Goal: Task Accomplishment & Management: Manage account settings

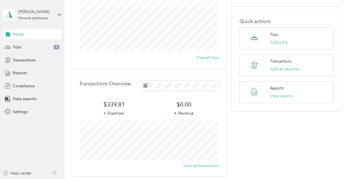
scroll to position [83, 0]
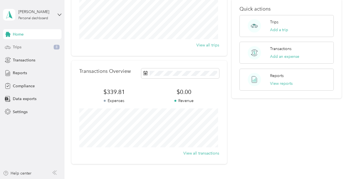
click at [33, 46] on div "Trips 8" at bounding box center [32, 47] width 58 height 10
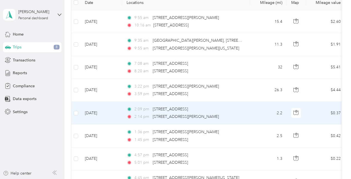
scroll to position [197, 0]
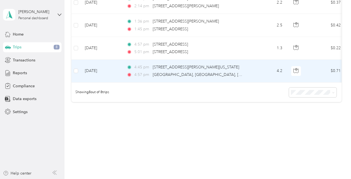
click at [144, 64] on span "4:45 pm" at bounding box center [142, 67] width 16 height 6
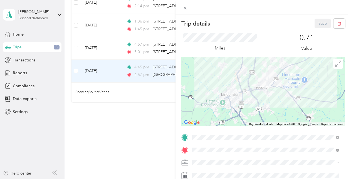
click at [128, 137] on div "Trip details Save This trip cannot be edited because it is either under review,…" at bounding box center [175, 89] width 351 height 179
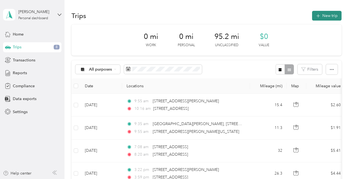
click at [325, 15] on button "New trip" at bounding box center [326, 16] width 29 height 10
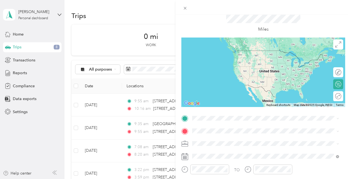
scroll to position [28, 0]
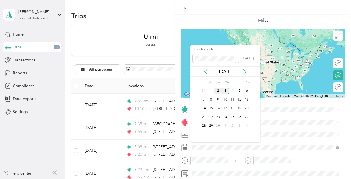
click at [220, 89] on div "2" at bounding box center [217, 91] width 7 height 7
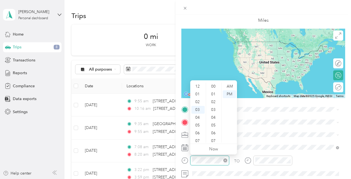
scroll to position [23, 0]
click at [167, 158] on div "New Trip Save This trip cannot be edited because it is either under review, app…" at bounding box center [175, 89] width 351 height 179
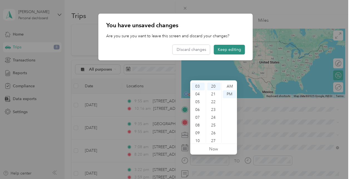
click at [222, 48] on button "Keep editing" at bounding box center [229, 50] width 31 height 10
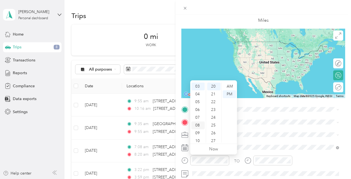
click at [196, 125] on div "08" at bounding box center [197, 125] width 13 height 8
click at [228, 86] on div "AM" at bounding box center [229, 87] width 13 height 8
click at [215, 88] on div "00" at bounding box center [213, 87] width 13 height 8
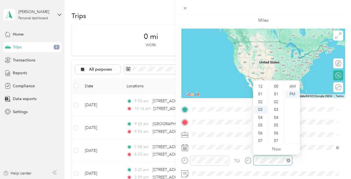
scroll to position [156, 0]
click at [238, 161] on div "TO" at bounding box center [263, 163] width 164 height 14
click at [258, 138] on div "11" at bounding box center [260, 139] width 13 height 8
click at [274, 138] on div "30" at bounding box center [276, 137] width 13 height 8
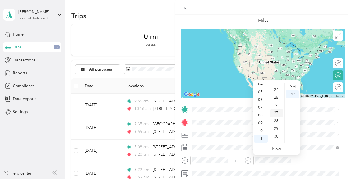
scroll to position [233, 0]
click at [294, 86] on div "AM" at bounding box center [291, 87] width 13 height 8
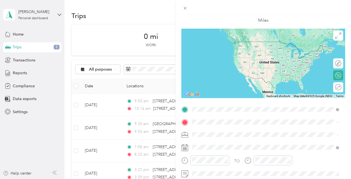
click at [239, 44] on span "[STREET_ADDRESS][US_STATE]" at bounding box center [231, 41] width 56 height 5
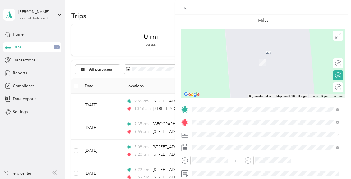
click at [242, 57] on span "[STREET_ADDRESS][US_STATE]" at bounding box center [231, 54] width 56 height 5
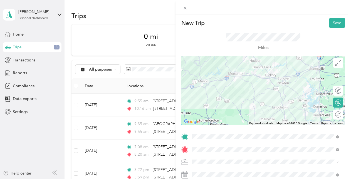
scroll to position [0, 0]
click at [332, 26] on button "Save" at bounding box center [337, 24] width 16 height 10
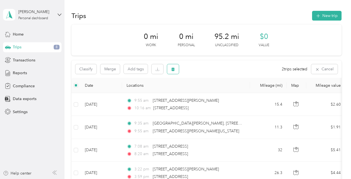
click at [175, 69] on button "button" at bounding box center [173, 69] width 12 height 10
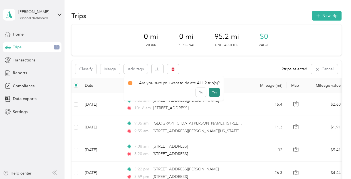
click at [213, 93] on button "Yes" at bounding box center [214, 92] width 11 height 9
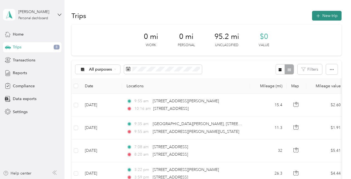
click at [330, 17] on button "New trip" at bounding box center [326, 16] width 29 height 10
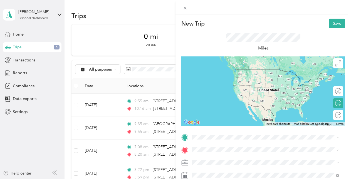
click at [234, 71] on span "[STREET_ADDRESS][US_STATE]" at bounding box center [231, 69] width 56 height 5
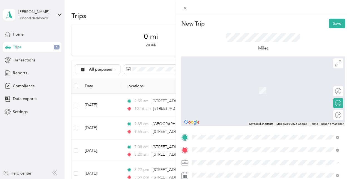
click at [226, 86] on div "[STREET_ADDRESS][DEMOGRAPHIC_DATA][PERSON_NAME][US_STATE]" at bounding box center [265, 83] width 143 height 8
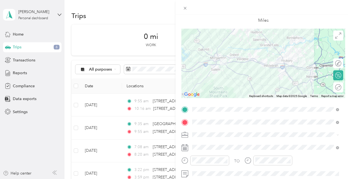
scroll to position [56, 0]
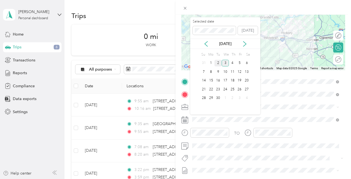
click at [218, 63] on div "2" at bounding box center [217, 63] width 7 height 7
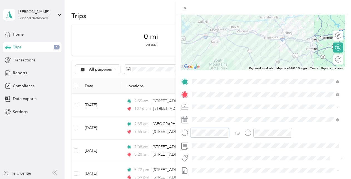
click at [149, 131] on div "New Trip Save This trip cannot be edited because it is either under review, app…" at bounding box center [175, 89] width 351 height 179
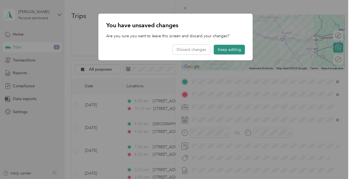
click at [233, 49] on button "Keep editing" at bounding box center [229, 50] width 31 height 10
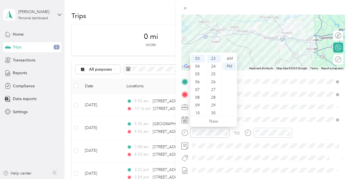
scroll to position [179, 0]
click at [232, 55] on div "AM" at bounding box center [229, 59] width 13 height 8
click at [228, 59] on div "AM" at bounding box center [229, 59] width 13 height 8
click at [199, 111] on div "11" at bounding box center [197, 111] width 13 height 8
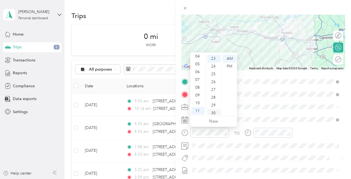
click at [215, 111] on div "30" at bounding box center [213, 113] width 13 height 8
click at [233, 58] on div "AM" at bounding box center [229, 59] width 13 height 8
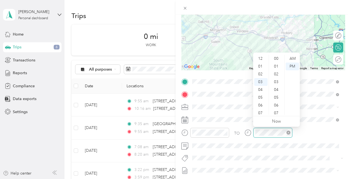
scroll to position [23, 0]
click at [247, 133] on div at bounding box center [268, 133] width 48 height 10
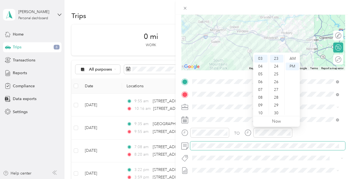
click at [255, 142] on span at bounding box center [267, 145] width 155 height 9
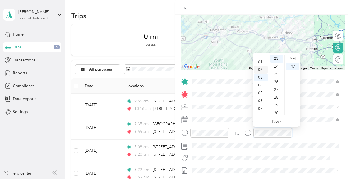
scroll to position [0, 0]
click at [260, 64] on div "01" at bounding box center [260, 67] width 13 height 8
click at [276, 57] on div "00" at bounding box center [276, 59] width 13 height 8
click at [275, 56] on div "00" at bounding box center [276, 59] width 13 height 8
click at [320, 134] on div "TO" at bounding box center [263, 135] width 164 height 14
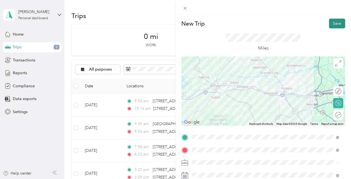
click at [329, 23] on button "Save" at bounding box center [337, 24] width 16 height 10
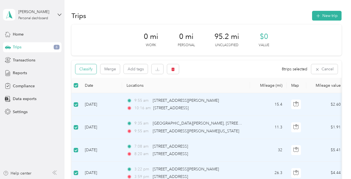
click at [88, 69] on button "Classify" at bounding box center [85, 69] width 21 height 10
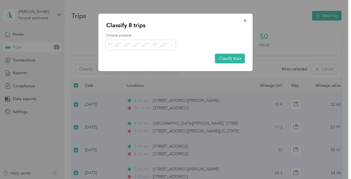
click at [147, 56] on span "Option Care Health" at bounding box center [146, 55] width 52 height 6
click at [228, 58] on button "Classify trips" at bounding box center [230, 59] width 30 height 10
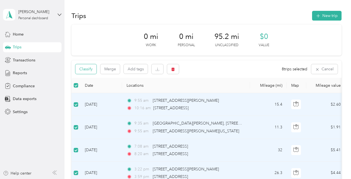
click at [89, 69] on button "Classify" at bounding box center [85, 69] width 21 height 10
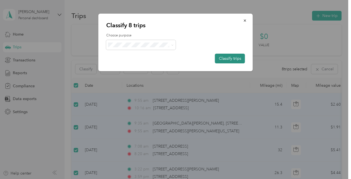
click at [233, 58] on button "Classify trips" at bounding box center [230, 59] width 30 height 10
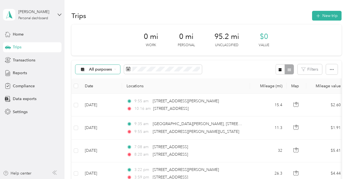
click at [113, 68] on div "All purposes" at bounding box center [97, 69] width 45 height 9
click at [104, 92] on ol "All purposes Unclassified Option Care Health Personal" at bounding box center [102, 93] width 54 height 39
click at [112, 71] on div "All purposes" at bounding box center [97, 69] width 45 height 9
click at [108, 99] on span "Option Care Health" at bounding box center [107, 99] width 36 height 6
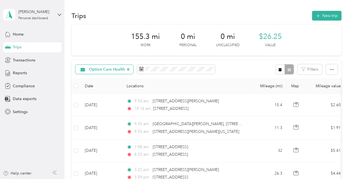
click at [118, 66] on div "Option Care Health" at bounding box center [104, 69] width 58 height 9
click at [108, 79] on span "All purposes" at bounding box center [110, 79] width 43 height 6
click at [19, 115] on div "Settings" at bounding box center [32, 112] width 58 height 10
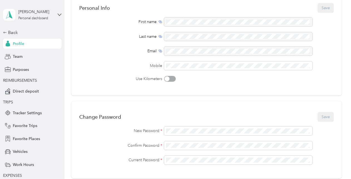
scroll to position [83, 0]
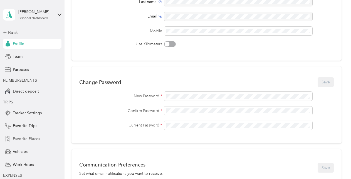
click at [29, 138] on span "Favorite Places" at bounding box center [26, 139] width 27 height 6
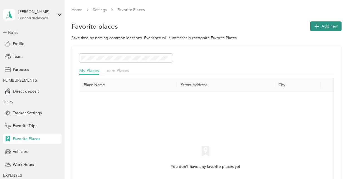
click at [319, 25] on button "Add new" at bounding box center [325, 26] width 31 height 10
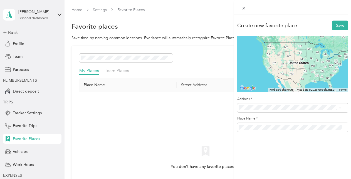
click at [270, 36] on li "[STREET_ADDRESS][US_STATE]" at bounding box center [290, 40] width 107 height 11
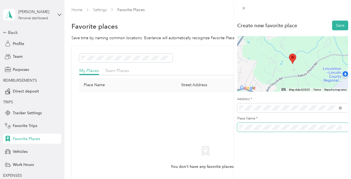
click at [202, 122] on div "Create new favorite place Save ← Move left → Move right ↑ Move up ↓ Move down +…" at bounding box center [175, 89] width 351 height 179
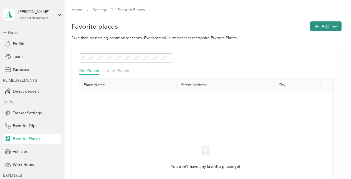
click at [321, 26] on span "Add new" at bounding box center [329, 26] width 16 height 6
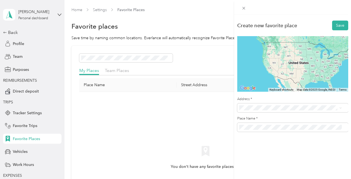
click at [280, 44] on div "[STREET_ADDRESS][US_STATE]" at bounding box center [290, 40] width 99 height 8
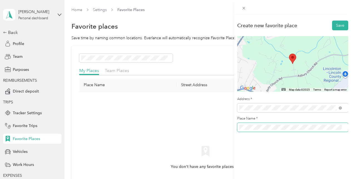
click at [217, 128] on div "Create new favorite place Save ← Move left → Move right ↑ Move up ↓ Move down +…" at bounding box center [175, 89] width 351 height 179
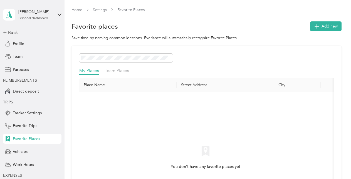
click at [327, 39] on div "Save time by naming common locations. Everlance will automatically recognize Fa…" at bounding box center [206, 38] width 270 height 6
click at [327, 30] on button "Add new" at bounding box center [325, 26] width 31 height 10
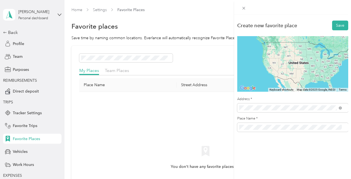
click at [275, 46] on li "[STREET_ADDRESS][US_STATE]" at bounding box center [290, 40] width 107 height 11
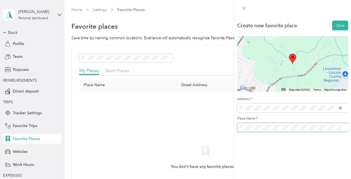
click at [278, 124] on span at bounding box center [292, 127] width 111 height 9
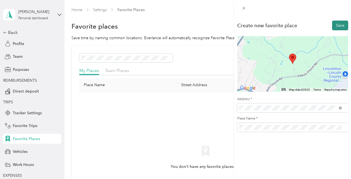
click at [340, 25] on button "Save" at bounding box center [340, 26] width 16 height 10
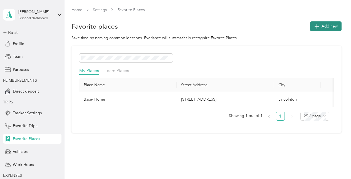
click at [321, 24] on span "Add new" at bounding box center [329, 26] width 16 height 6
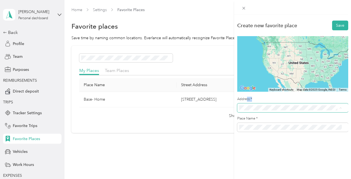
drag, startPoint x: 275, startPoint y: 102, endPoint x: 246, endPoint y: 105, distance: 28.8
click at [246, 105] on div "Address *" at bounding box center [292, 105] width 111 height 16
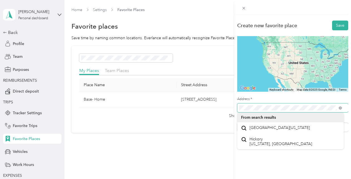
click at [219, 107] on div "Create new favorite place Save ← Move left → Move right ↑ Move up ↓ Move down +…" at bounding box center [175, 89] width 351 height 179
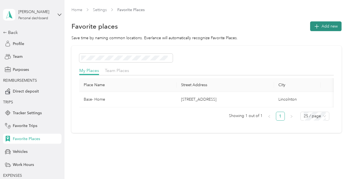
click at [327, 27] on span "Add new" at bounding box center [329, 26] width 16 height 6
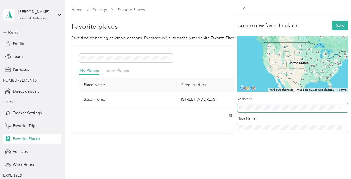
click at [264, 111] on span at bounding box center [292, 107] width 111 height 9
click at [282, 41] on span "[STREET_ADDRESS][US_STATE]" at bounding box center [277, 38] width 56 height 5
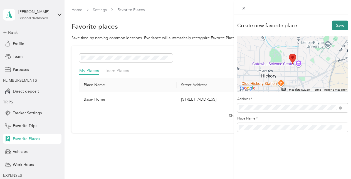
click at [333, 23] on button "Save" at bounding box center [340, 26] width 16 height 10
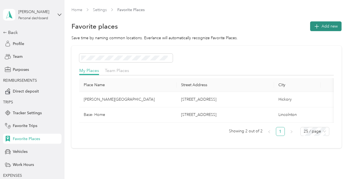
click at [327, 23] on span "Add new" at bounding box center [329, 26] width 16 height 6
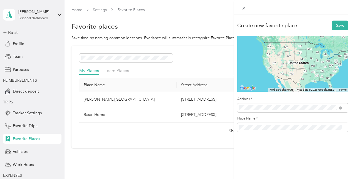
click at [299, 44] on div "[STREET_ADDRESS][US_STATE]" at bounding box center [290, 41] width 99 height 8
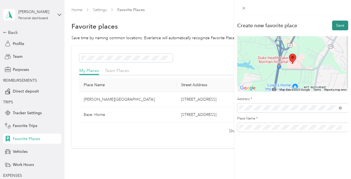
click at [335, 24] on button "Save" at bounding box center [340, 26] width 16 height 10
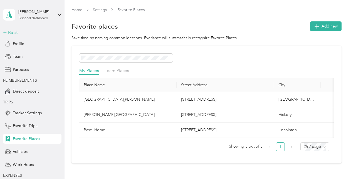
click at [11, 31] on div "Back" at bounding box center [31, 32] width 56 height 7
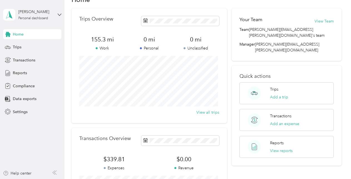
scroll to position [15, 0]
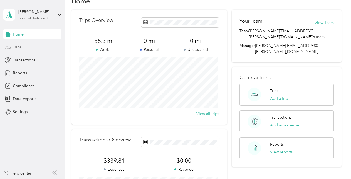
click at [21, 44] on span "Trips" at bounding box center [17, 47] width 9 height 6
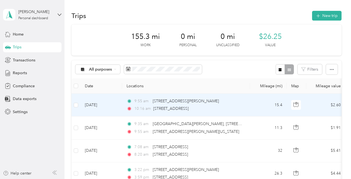
scroll to position [28, 0]
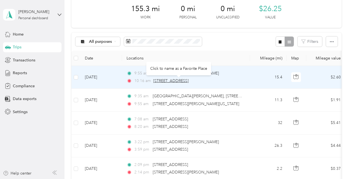
click at [162, 80] on span "[STREET_ADDRESS]" at bounding box center [170, 80] width 35 height 5
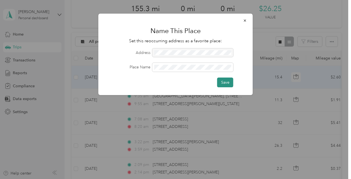
click at [227, 84] on button "Save" at bounding box center [225, 83] width 16 height 10
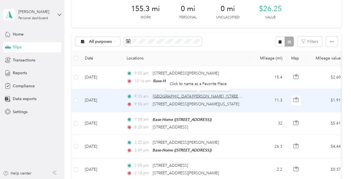
click at [188, 97] on span "[GEOGRAPHIC_DATA][PERSON_NAME], [STREET_ADDRESS][US_STATE]" at bounding box center [217, 96] width 129 height 5
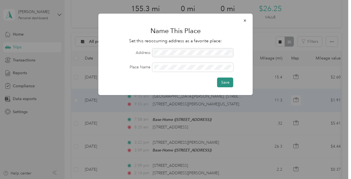
click at [226, 82] on button "Save" at bounding box center [225, 83] width 16 height 10
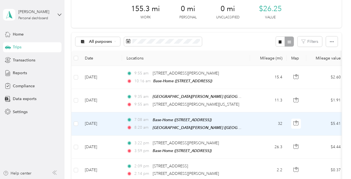
scroll to position [83, 0]
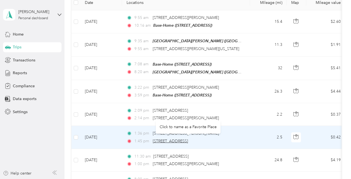
click at [179, 140] on span "[STREET_ADDRESS]" at bounding box center [170, 141] width 35 height 5
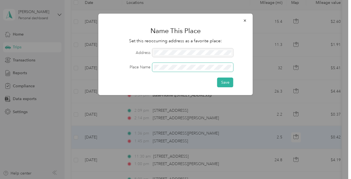
click at [163, 70] on span at bounding box center [192, 67] width 81 height 9
click at [223, 84] on button "Save" at bounding box center [225, 83] width 16 height 10
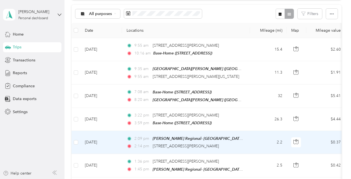
scroll to position [56, 0]
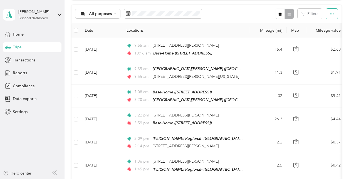
click at [332, 12] on icon "button" at bounding box center [332, 14] width 4 height 4
click at [242, 14] on div "All purposes Filters" at bounding box center [206, 14] width 270 height 18
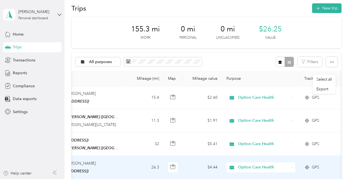
scroll to position [0, 0]
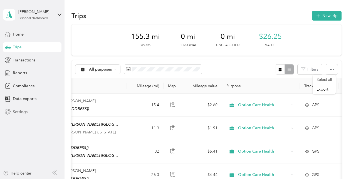
click at [21, 112] on span "Settings" at bounding box center [20, 112] width 15 height 6
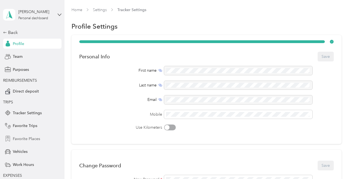
click at [24, 140] on span "Favorite Places" at bounding box center [26, 139] width 27 height 6
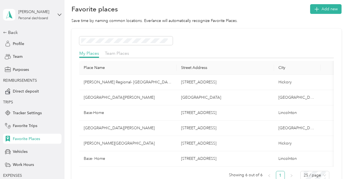
scroll to position [28, 0]
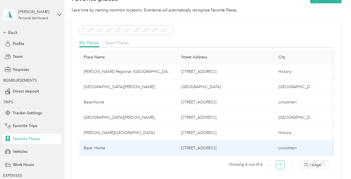
click at [208, 148] on td "[STREET_ADDRESS]" at bounding box center [224, 148] width 97 height 15
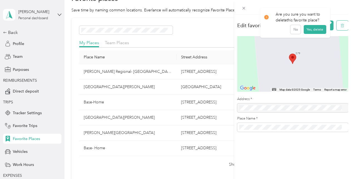
click at [340, 24] on icon "button" at bounding box center [341, 26] width 3 height 4
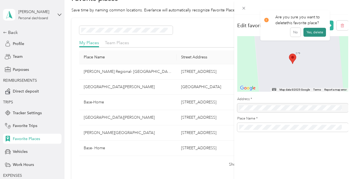
click at [307, 33] on button "Yes, delete" at bounding box center [314, 32] width 23 height 9
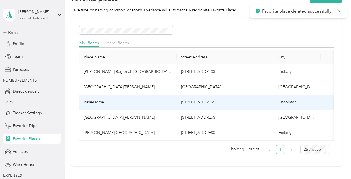
click at [211, 99] on td "[STREET_ADDRESS]" at bounding box center [224, 102] width 97 height 15
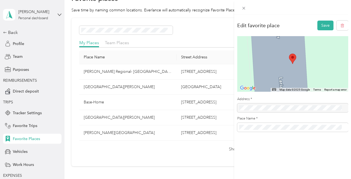
click at [195, 153] on div "Edit favorite place Save ← Move left → Move right ↑ Move up ↓ Move down + Zoom …" at bounding box center [175, 89] width 351 height 179
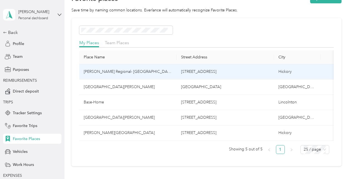
click at [190, 72] on td "[STREET_ADDRESS]" at bounding box center [224, 71] width 97 height 15
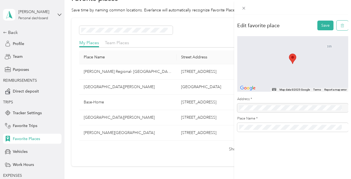
click at [340, 24] on icon "button" at bounding box center [342, 26] width 4 height 4
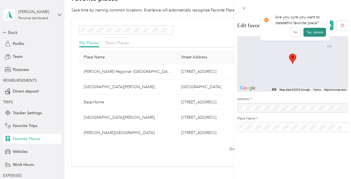
click at [312, 34] on button "Yes, delete" at bounding box center [314, 32] width 23 height 9
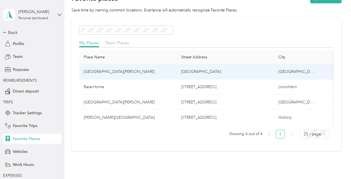
click at [211, 71] on td "[GEOGRAPHIC_DATA]" at bounding box center [224, 71] width 97 height 15
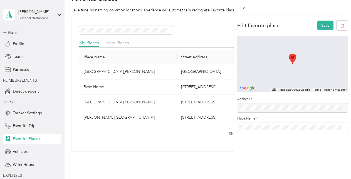
click at [211, 104] on div "Edit favorite place Save ← Move left → Move right ↑ Move up ↓ Move down + Zoom …" at bounding box center [175, 89] width 351 height 179
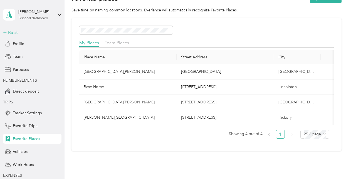
click at [8, 34] on div "Back" at bounding box center [31, 32] width 56 height 7
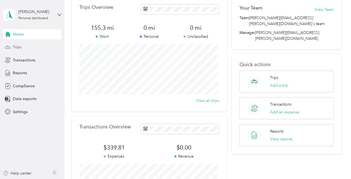
click at [16, 50] on span "Trips" at bounding box center [17, 47] width 9 height 6
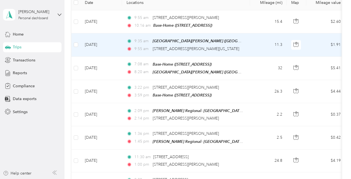
scroll to position [56, 0]
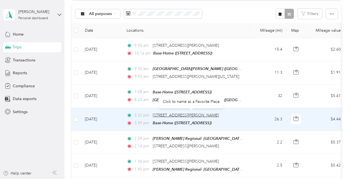
click at [193, 113] on span "[STREET_ADDRESS][PERSON_NAME]" at bounding box center [186, 115] width 66 height 5
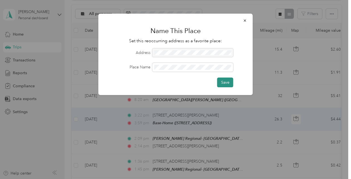
click at [220, 82] on button "Save" at bounding box center [225, 83] width 16 height 10
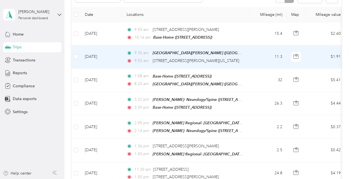
scroll to position [83, 0]
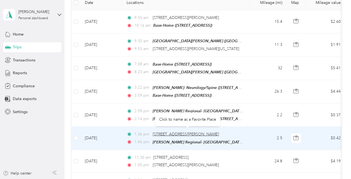
click at [205, 132] on span "[STREET_ADDRESS][PERSON_NAME]" at bounding box center [186, 134] width 66 height 5
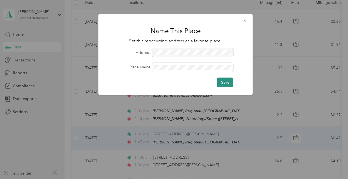
click at [219, 82] on button "Save" at bounding box center [225, 83] width 16 height 10
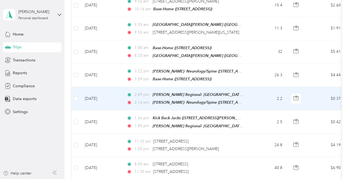
scroll to position [111, 0]
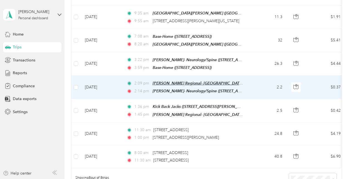
click at [206, 81] on span "[PERSON_NAME] Regional- [GEOGRAPHIC_DATA] ([STREET_ADDRESS])" at bounding box center [217, 83] width 128 height 5
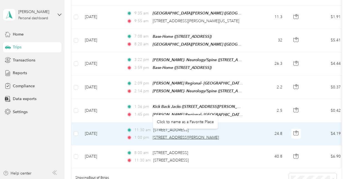
click at [214, 136] on span "[STREET_ADDRESS][PERSON_NAME]" at bounding box center [186, 137] width 66 height 5
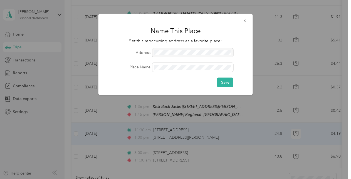
click at [245, 21] on icon "button" at bounding box center [244, 20] width 2 height 2
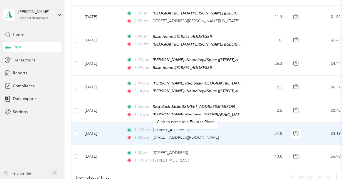
click at [181, 136] on span "[STREET_ADDRESS][PERSON_NAME]" at bounding box center [186, 137] width 66 height 5
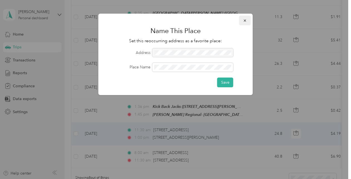
click at [243, 21] on icon "button" at bounding box center [245, 21] width 4 height 4
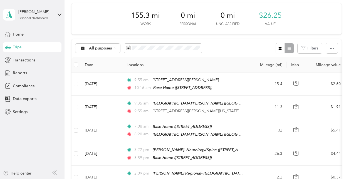
scroll to position [56, 0]
